Goal: Task Accomplishment & Management: Complete application form

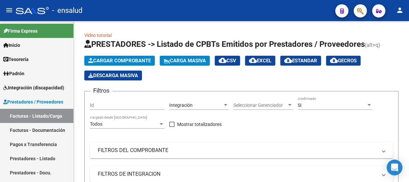
scroll to position [31, 0]
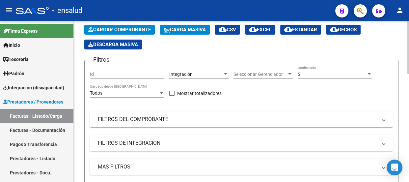
click at [130, 28] on span "Cargar Comprobante" at bounding box center [119, 30] width 63 height 6
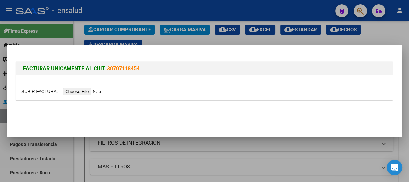
click at [92, 92] on input "file" at bounding box center [62, 91] width 83 height 7
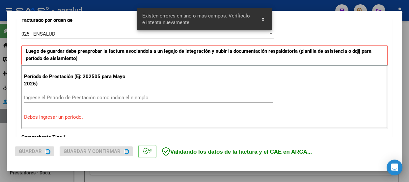
scroll to position [203, 0]
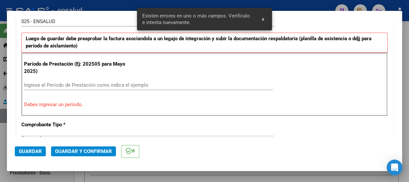
click at [44, 82] on input "Ingrese el Período de Prestación como indica el ejemplo" at bounding box center [148, 85] width 249 height 6
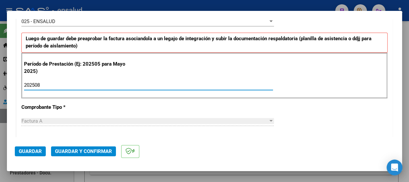
type input "202508"
click at [33, 153] on span "Guardar" at bounding box center [30, 151] width 23 height 6
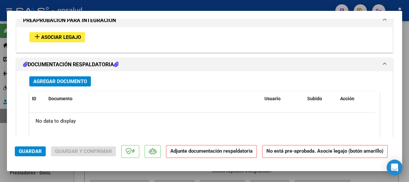
scroll to position [658, 0]
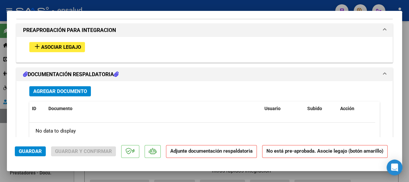
click at [56, 44] on span "Asociar Legajo" at bounding box center [61, 47] width 40 height 6
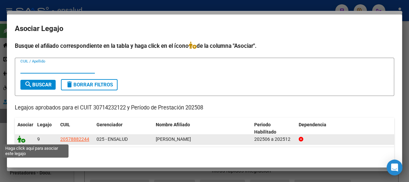
click at [22, 140] on icon at bounding box center [21, 138] width 8 height 7
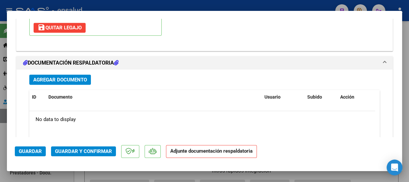
scroll to position [765, 0]
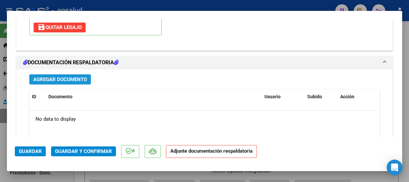
click at [68, 78] on span "Agregar Documento" at bounding box center [60, 79] width 54 height 6
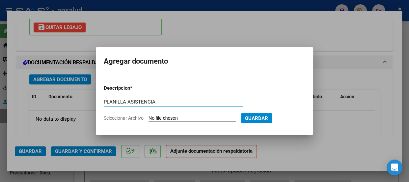
type input "PLANILLA ASISTENCIA"
click at [196, 115] on app-file-uploader "Seleccionar Archivo" at bounding box center [172, 118] width 137 height 6
click at [194, 118] on input "Seleccionar Archivo" at bounding box center [191, 118] width 87 height 6
type input "C:\fakepath\FARIÑA VIVIANI_202508_89_N_GSA _2-1375-PA.pdf"
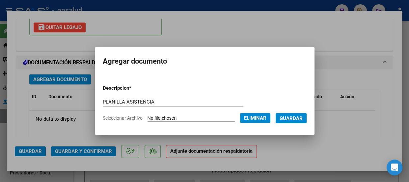
click at [294, 118] on span "Guardar" at bounding box center [290, 118] width 23 height 6
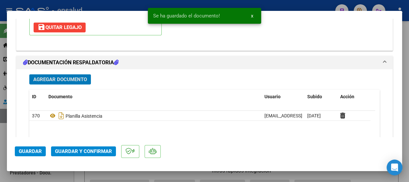
click at [91, 152] on span "Guardar y Confirmar" at bounding box center [83, 151] width 57 height 6
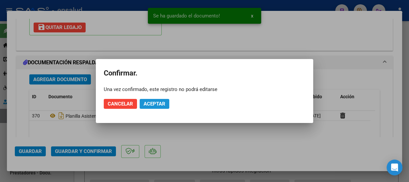
click at [157, 102] on span "Aceptar" at bounding box center [154, 104] width 22 height 6
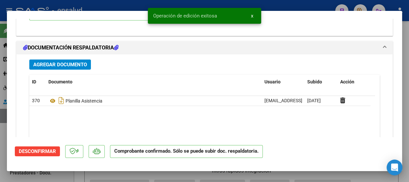
click at [252, 16] on span "x" at bounding box center [252, 16] width 2 height 6
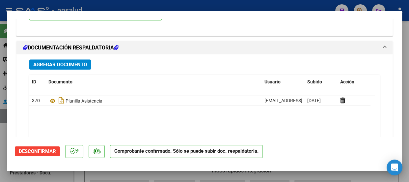
click at [242, 6] on div at bounding box center [204, 91] width 409 height 182
type input "$ 0,00"
